Goal: Book appointment/travel/reservation

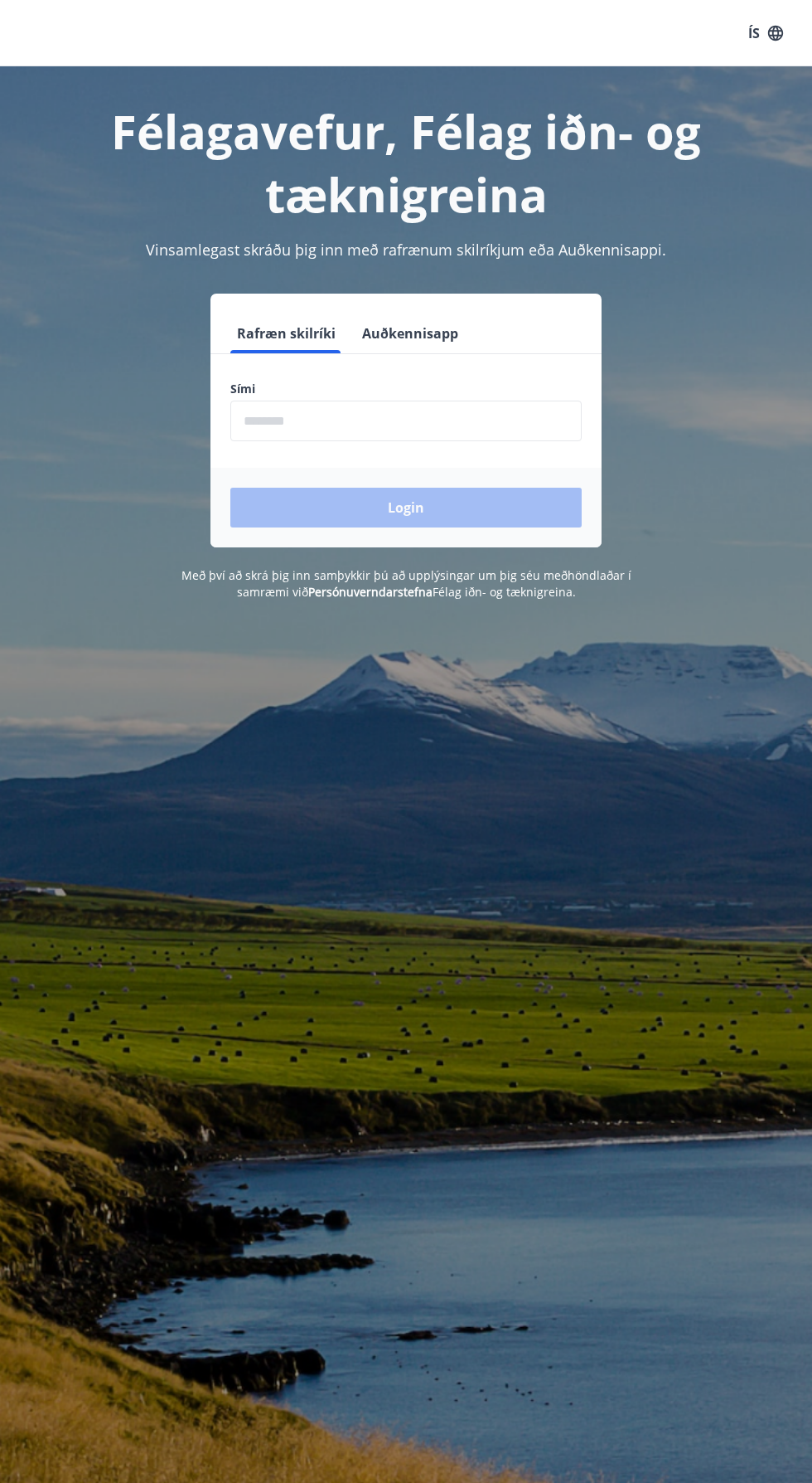
click at [295, 422] on input "phone" at bounding box center [406, 421] width 351 height 40
type input "********"
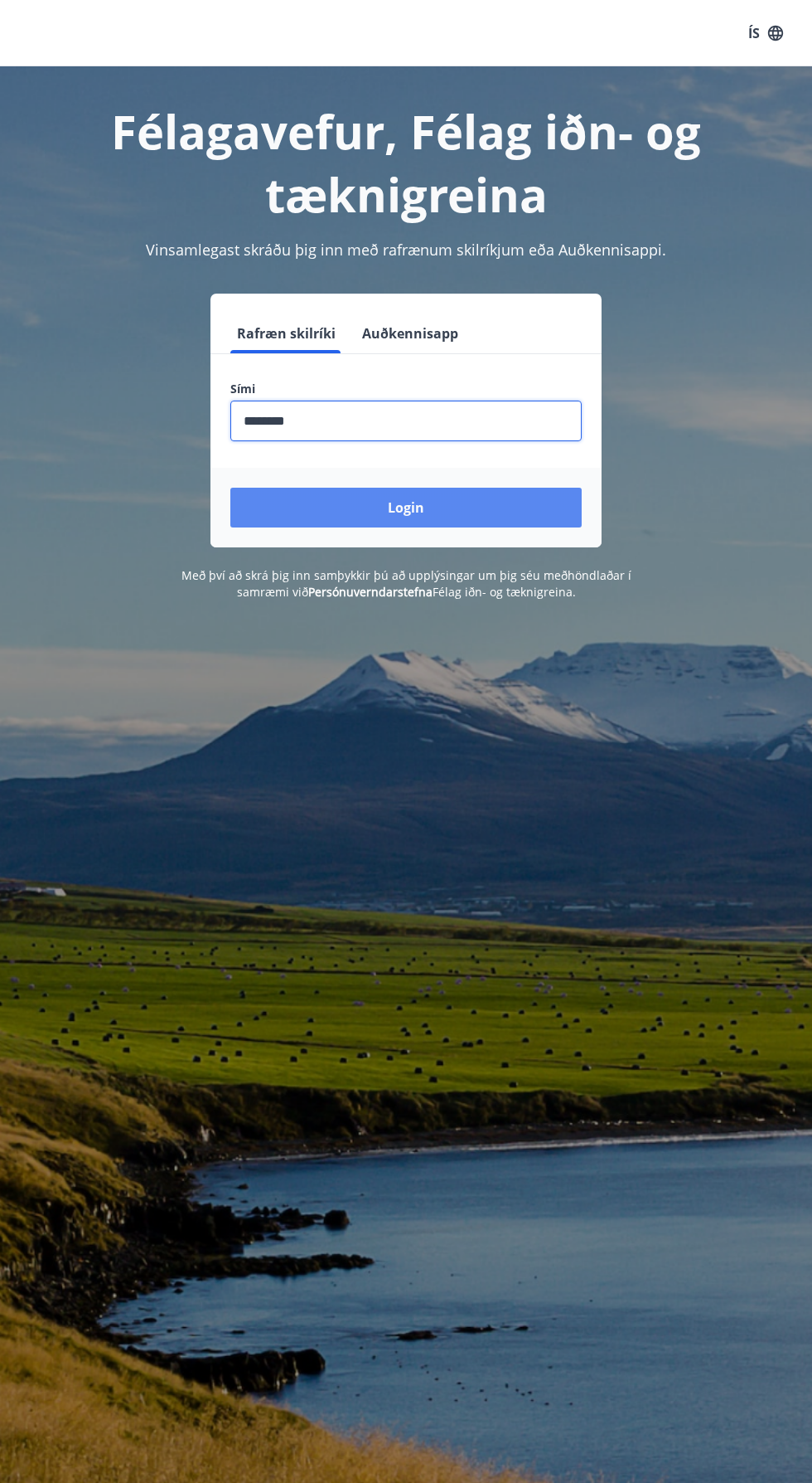
click at [289, 508] on button "Login" at bounding box center [406, 507] width 351 height 39
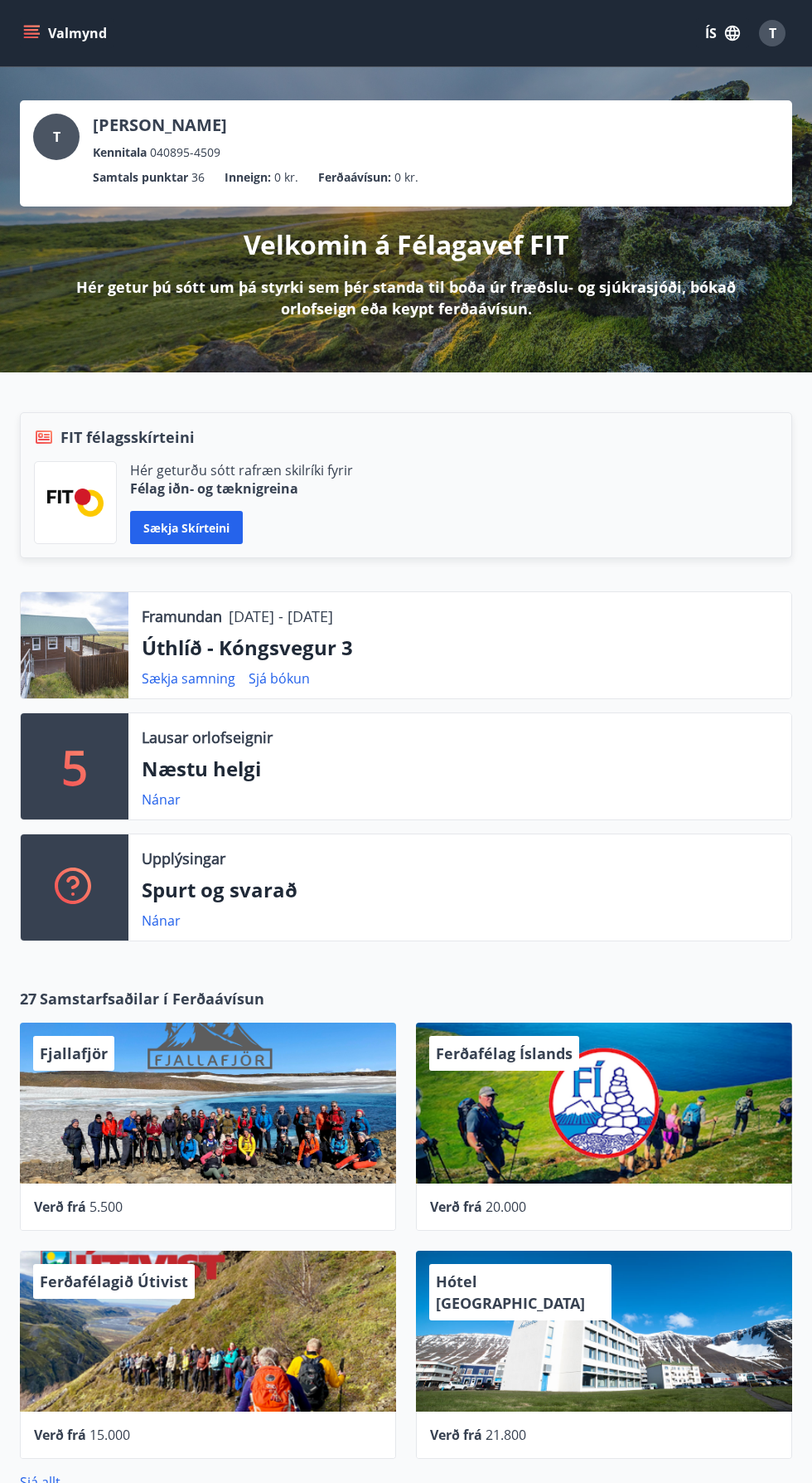
click at [70, 649] on div at bounding box center [74, 645] width 108 height 106
click at [63, 39] on button "Valmynd" at bounding box center [67, 33] width 94 height 30
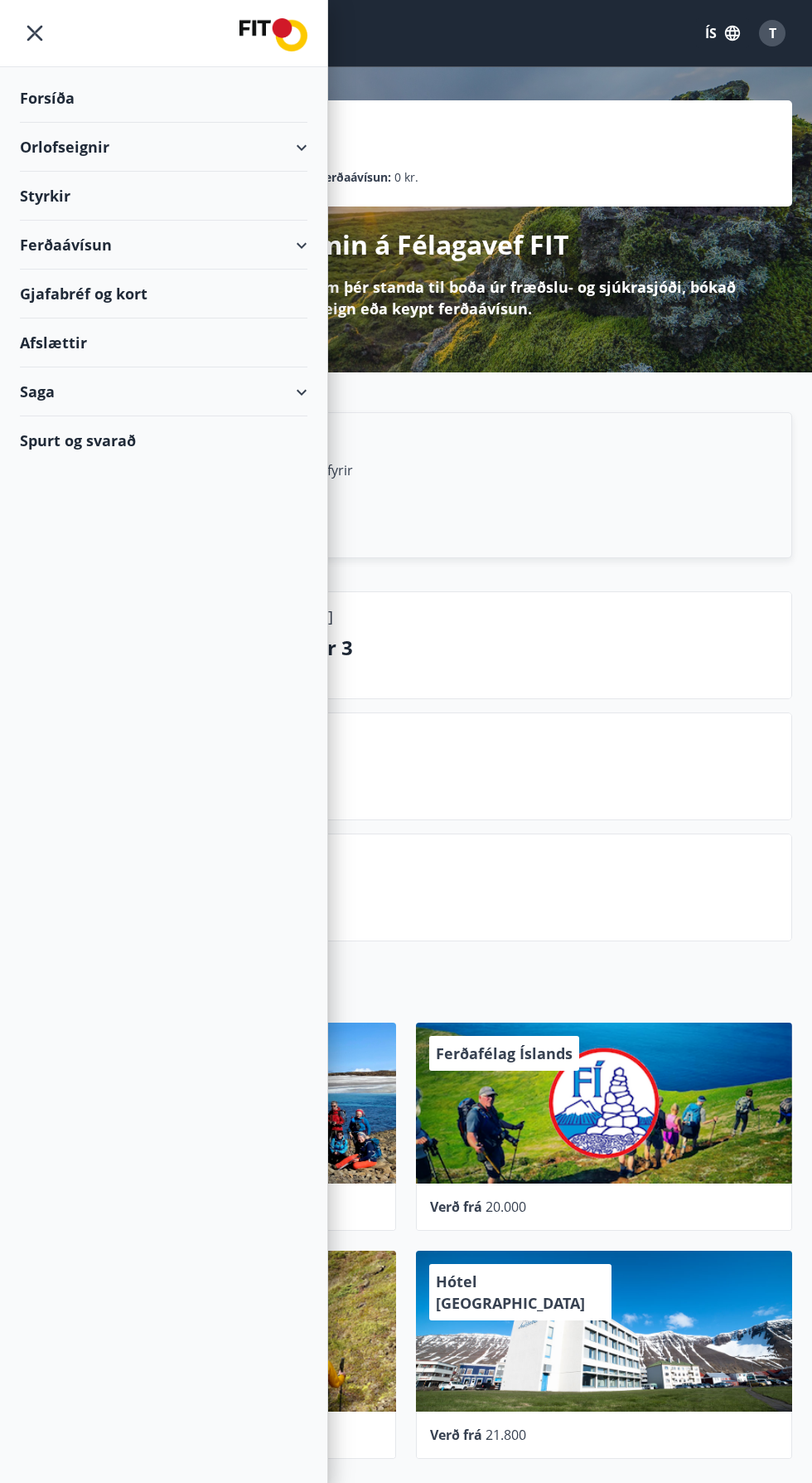
click at [73, 139] on div "Orlofseignir" at bounding box center [163, 147] width 287 height 49
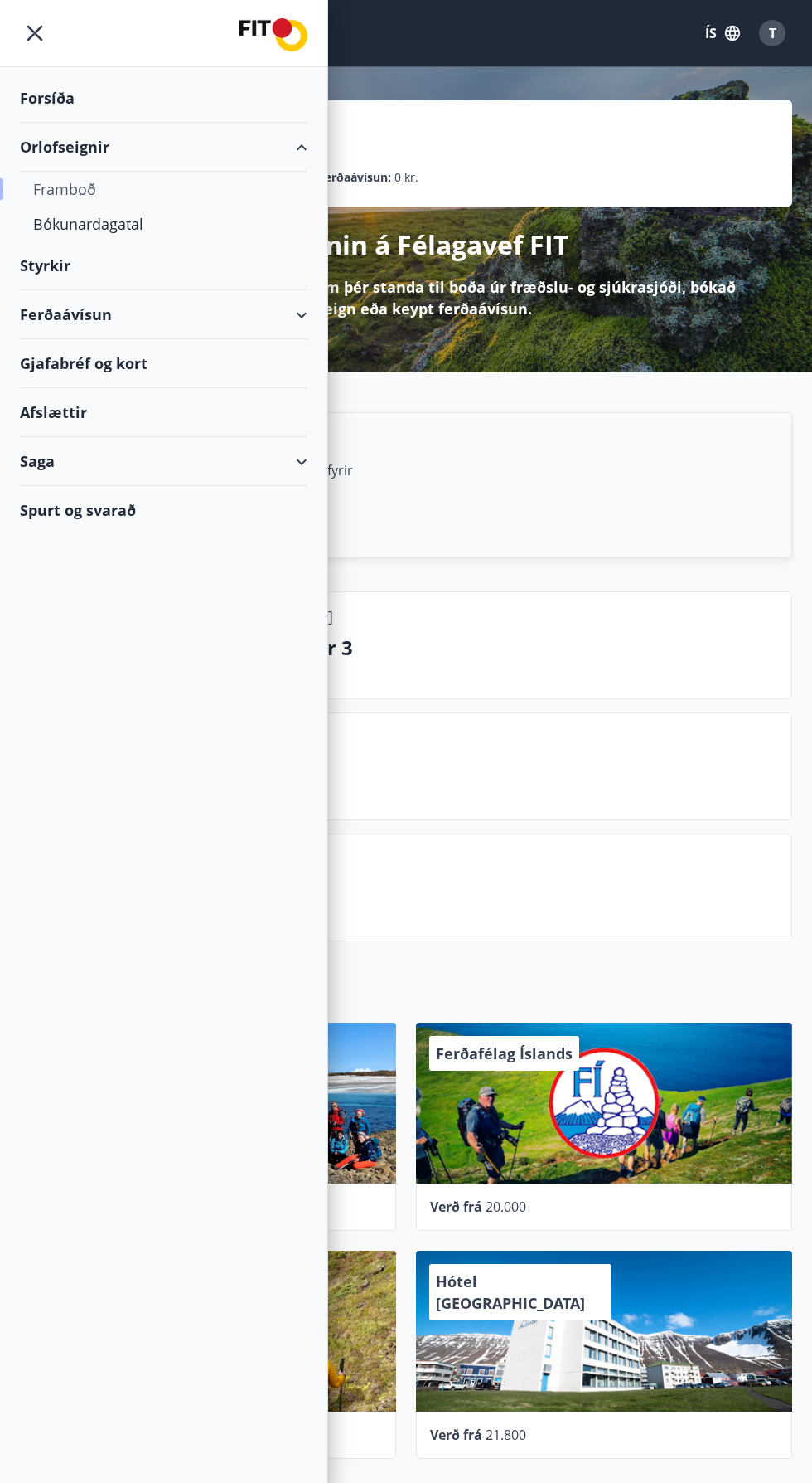
click at [52, 184] on div "Framboð" at bounding box center [163, 189] width 261 height 35
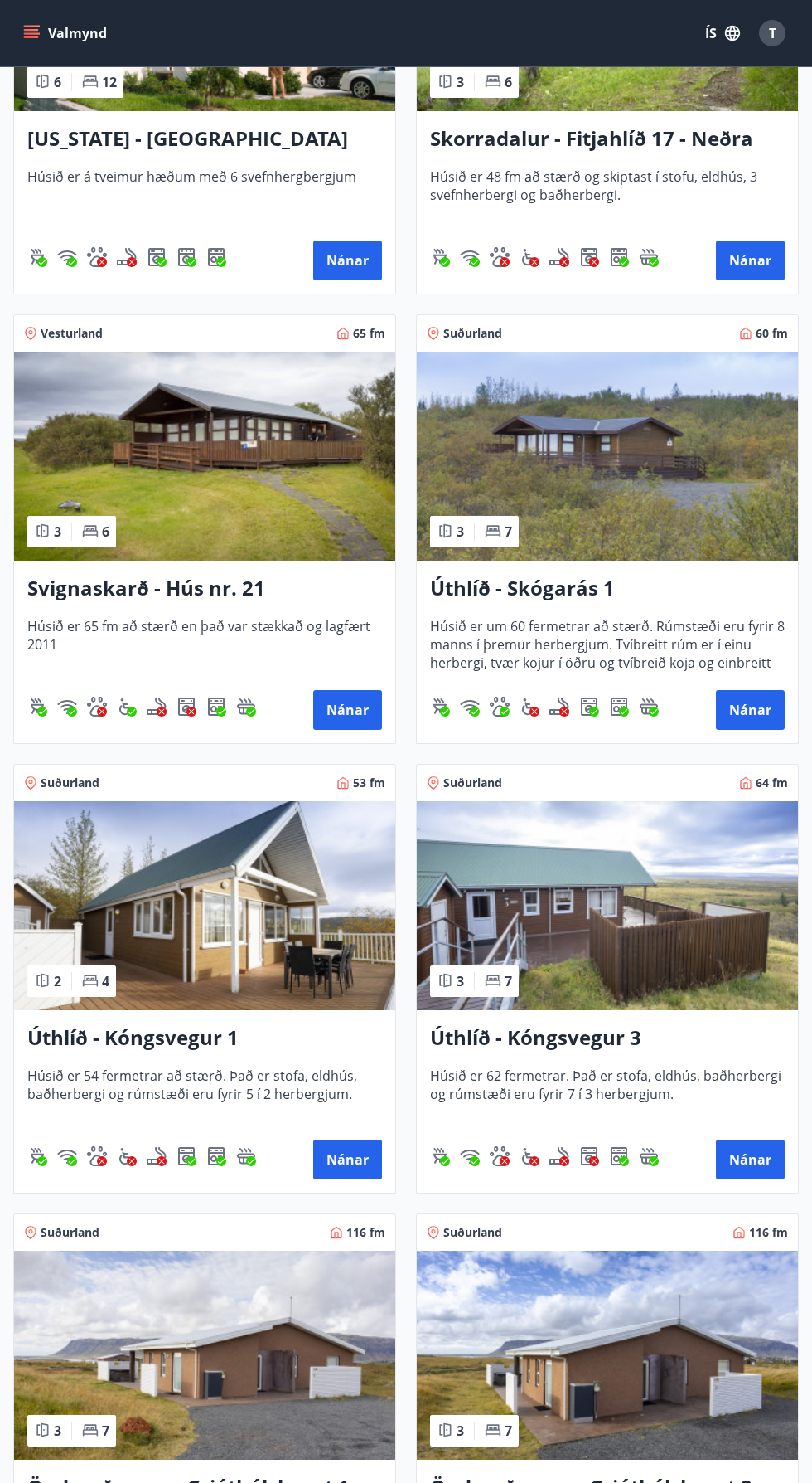
scroll to position [3201, 0]
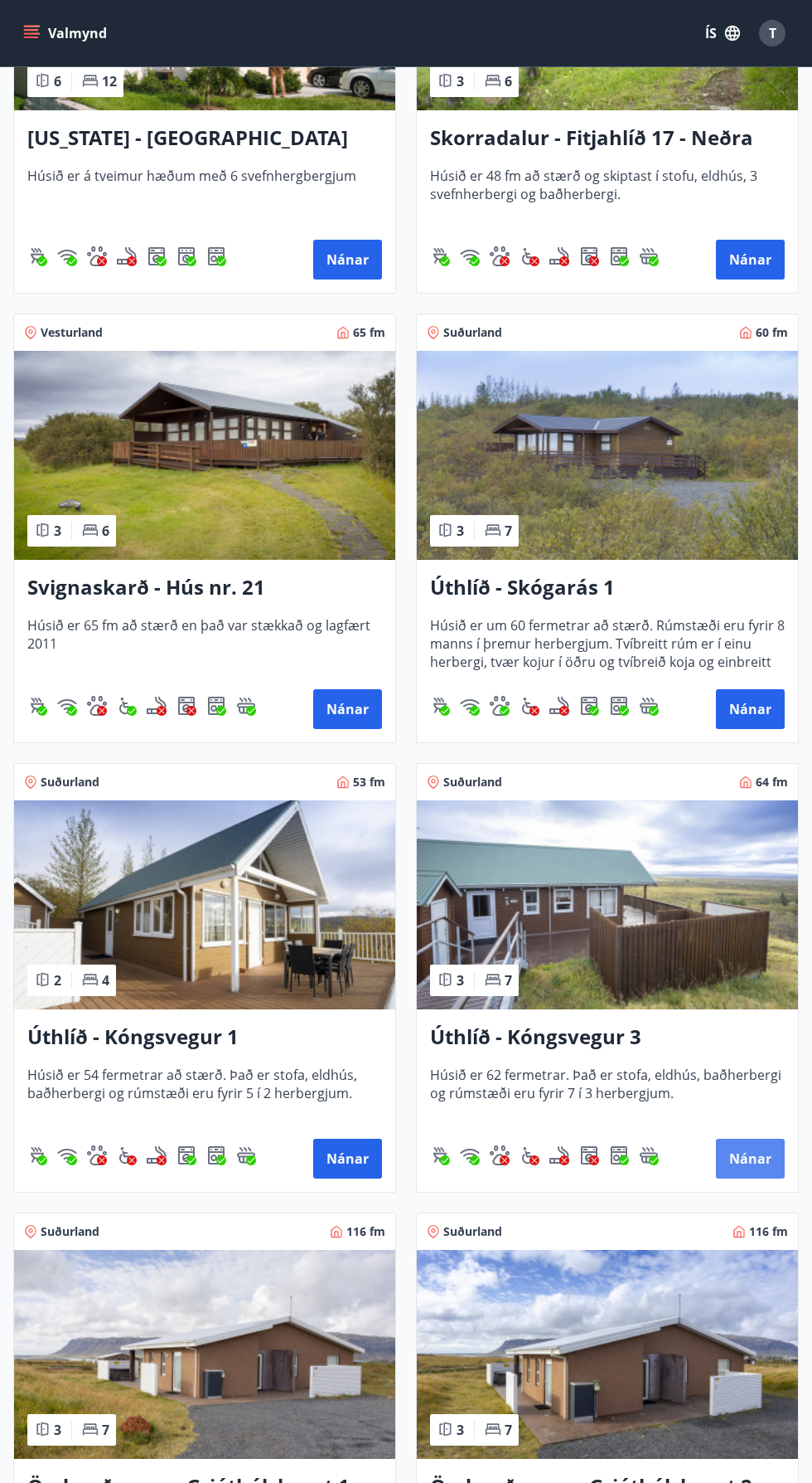
click at [758, 1152] on button "Nánar" at bounding box center [750, 1158] width 69 height 39
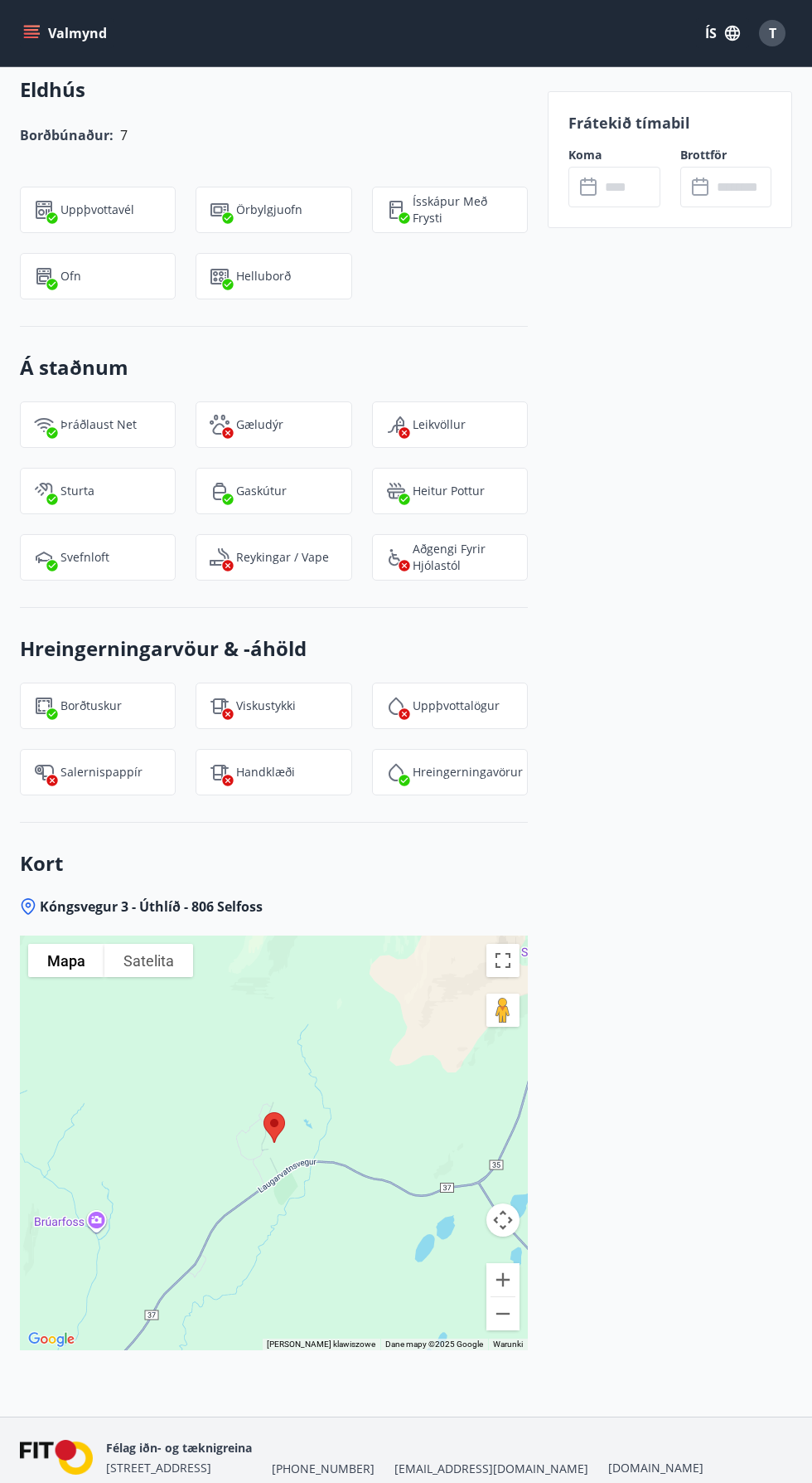
scroll to position [1500, 0]
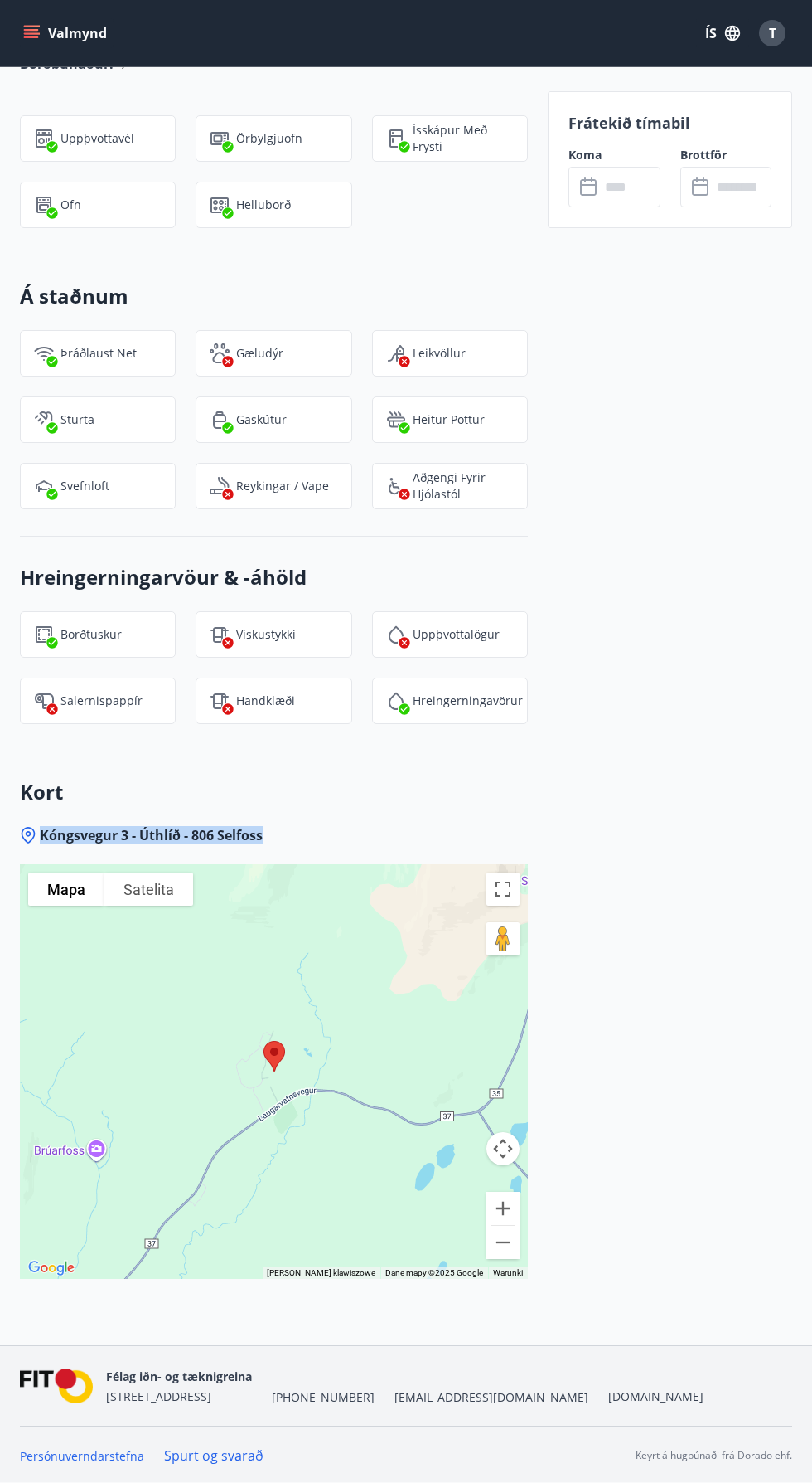
copy span "Kóngsvegur 3 - Úthlíð - 806 Selfoss"
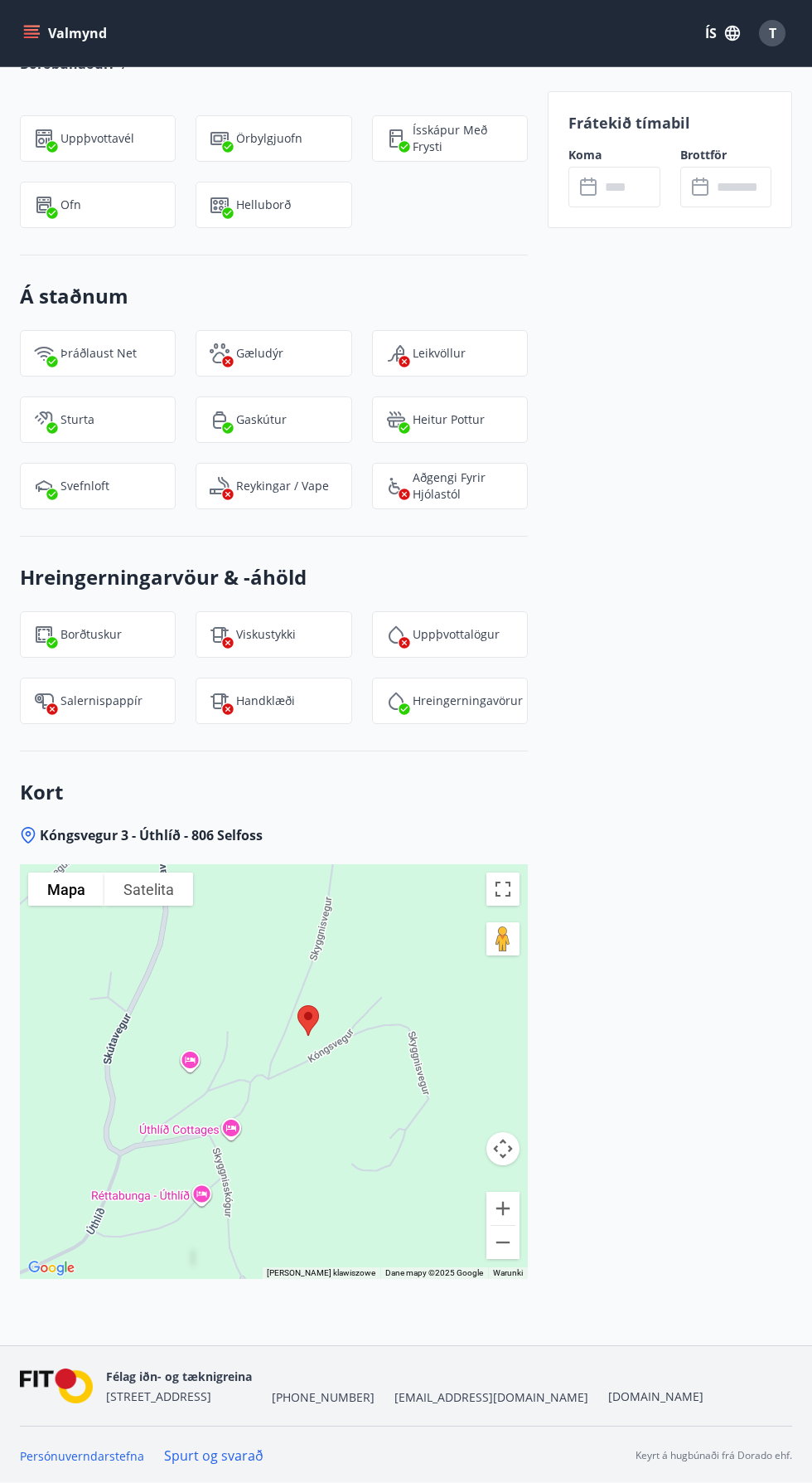
click at [57, 899] on button "Mapa" at bounding box center [66, 888] width 76 height 33
click at [53, 889] on button "Mapa" at bounding box center [66, 888] width 76 height 33
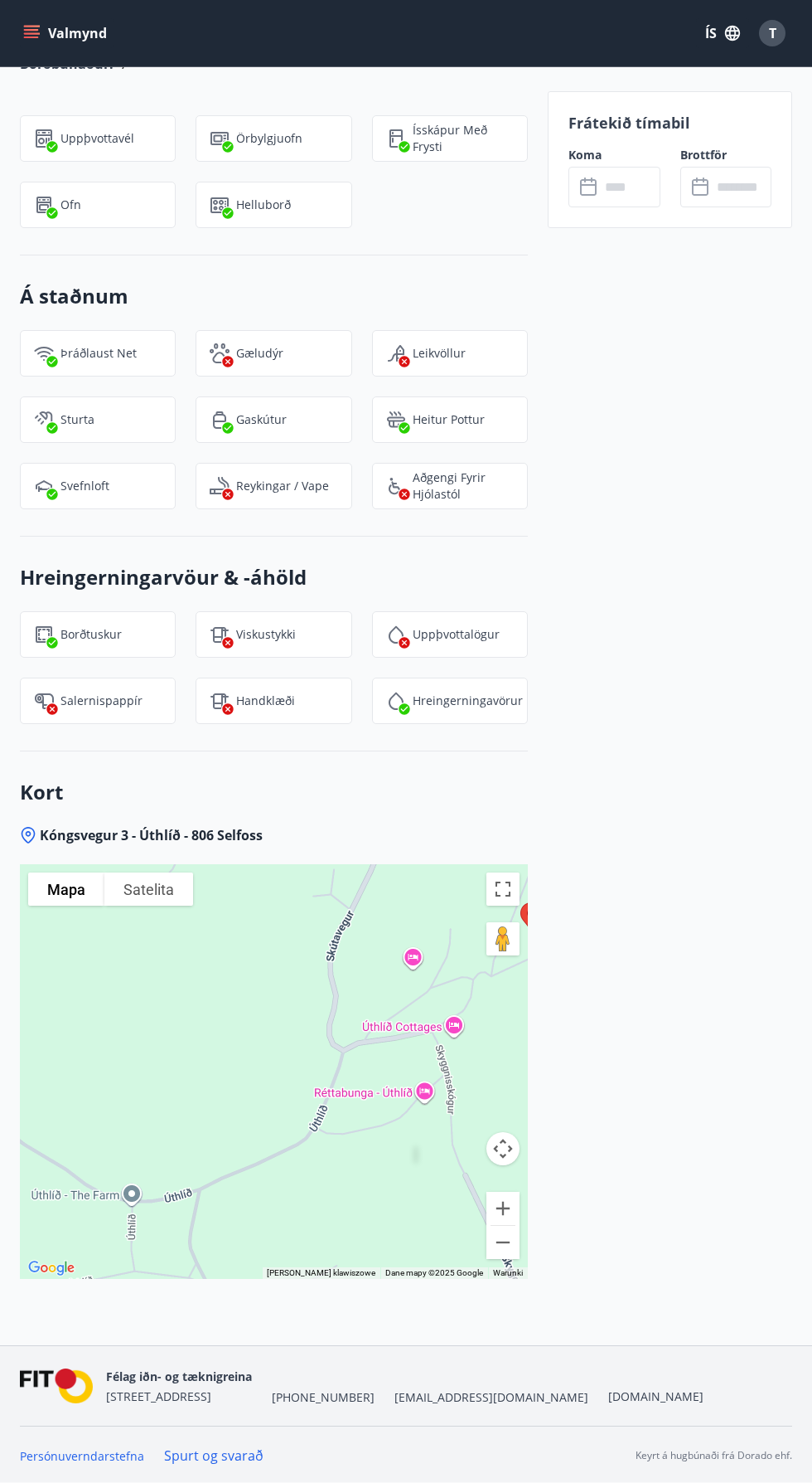
scroll to position [1398, 0]
